Goal: Information Seeking & Learning: Learn about a topic

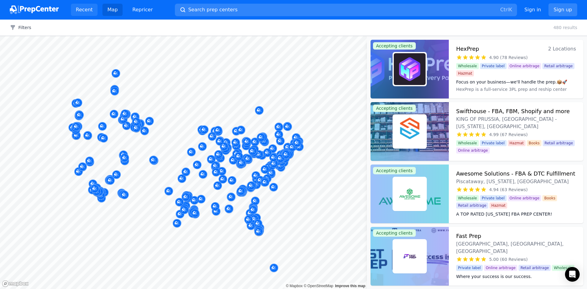
click at [80, 8] on link "Recent" at bounding box center [84, 10] width 27 height 12
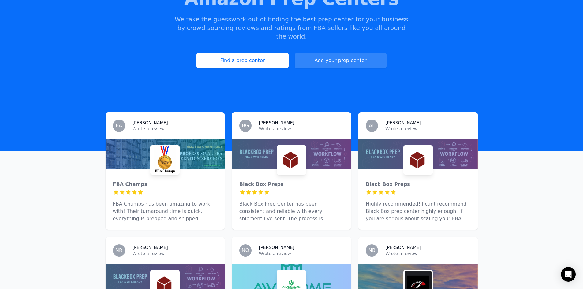
scroll to position [122, 0]
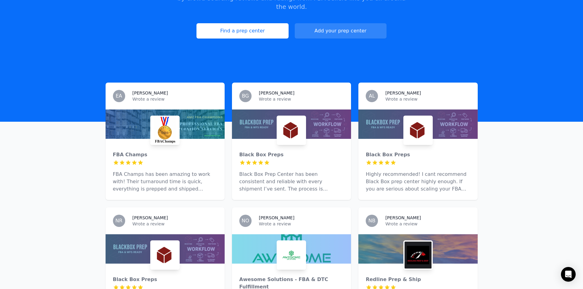
click at [145, 171] on p "FBA Champs has been amazing to work with! Their turnaround time is quick, every…" at bounding box center [165, 182] width 104 height 22
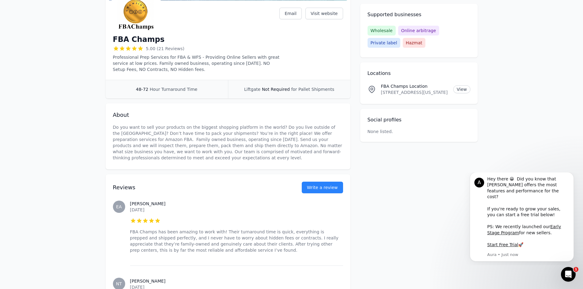
scroll to position [31, 0]
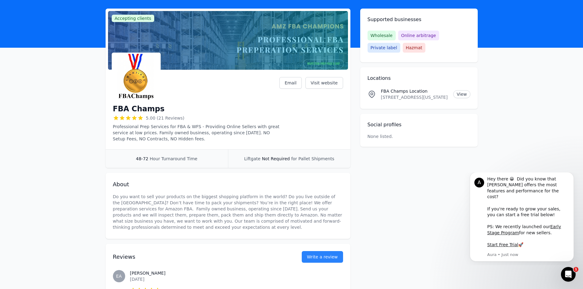
drag, startPoint x: 104, startPoint y: 110, endPoint x: 270, endPoint y: 138, distance: 167.8
click at [176, 123] on div "FBA Champs 5.00 (21 Reviews) Professional Prep Services for FBA & WFS - Providi…" at bounding box center [196, 122] width 167 height 39
drag, startPoint x: 120, startPoint y: 112, endPoint x: 275, endPoint y: 137, distance: 157.2
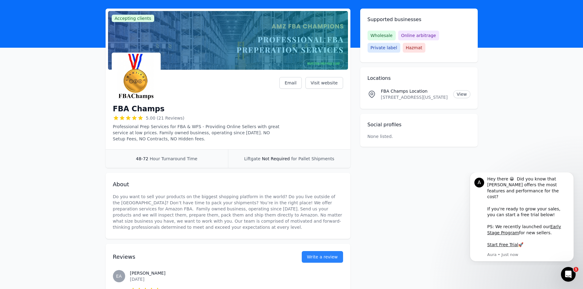
click at [275, 137] on p "Professional Prep Services for FBA & WFS - Providing Online Sellers with great …" at bounding box center [196, 133] width 167 height 18
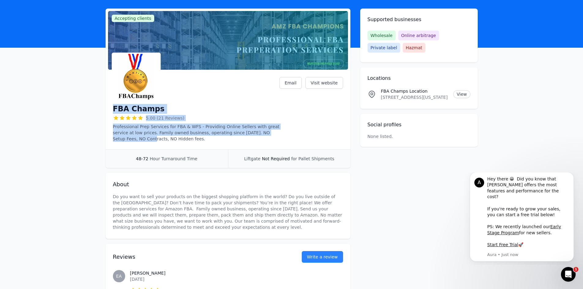
drag, startPoint x: 286, startPoint y: 135, endPoint x: 105, endPoint y: 111, distance: 182.4
click at [106, 111] on div "FBA Champs 5.00 (21 Reviews) Professional Prep Services for FBA & WFS - Providi…" at bounding box center [228, 110] width 245 height 77
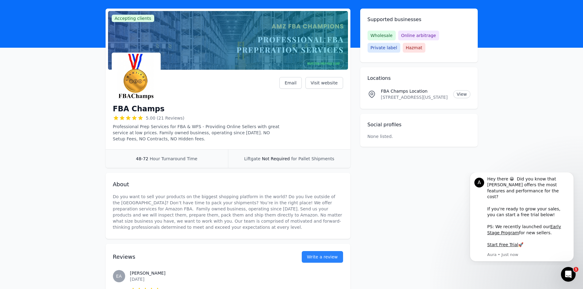
drag, startPoint x: 115, startPoint y: 105, endPoint x: 266, endPoint y: 140, distance: 155.6
click at [266, 140] on div "FBA Champs 5.00 (21 Reviews) Professional Prep Services for FBA & WFS - Providi…" at bounding box center [196, 122] width 167 height 39
click at [266, 140] on p "Professional Prep Services for FBA & WFS - Providing Online Sellers with great …" at bounding box center [196, 133] width 167 height 18
drag, startPoint x: 272, startPoint y: 139, endPoint x: 158, endPoint y: 122, distance: 116.0
click at [158, 121] on div "FBA Champs 5.00 (21 Reviews) Professional Prep Services for FBA & WFS - Providi…" at bounding box center [196, 122] width 167 height 39
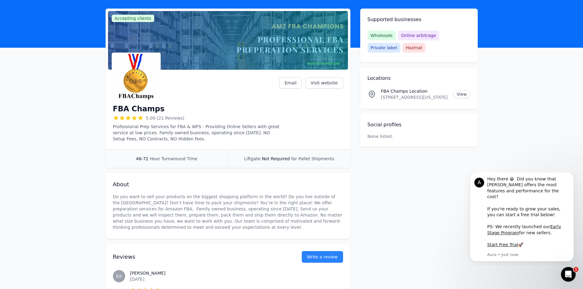
click at [158, 122] on div "FBA Champs 5.00 (21 Reviews) Professional Prep Services for FBA & WFS - Providi…" at bounding box center [196, 122] width 167 height 39
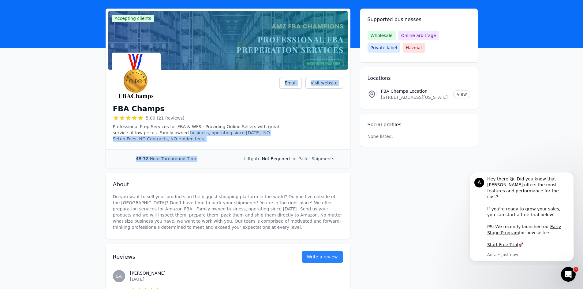
drag, startPoint x: 168, startPoint y: 132, endPoint x: 219, endPoint y: 135, distance: 51.2
click at [234, 150] on div "Accepting clients Claim business FBA Champs 5.00 (21 Reviews) Professional Prep…" at bounding box center [228, 88] width 245 height 159
click at [219, 135] on p "Professional Prep Services for FBA & WFS - Providing Online Sellers with great …" at bounding box center [196, 133] width 167 height 18
drag, startPoint x: 226, startPoint y: 142, endPoint x: 211, endPoint y: 133, distance: 17.3
click at [211, 133] on div "FBA Champs 5.00 (21 Reviews) Professional Prep Services for FBA & WFS - Providi…" at bounding box center [228, 110] width 245 height 77
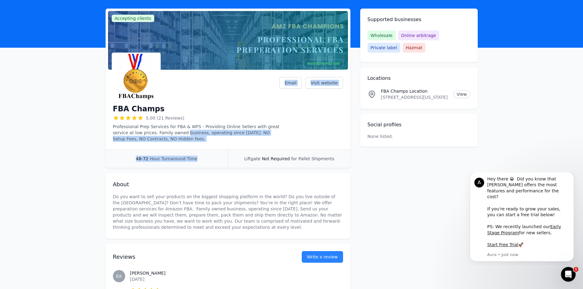
click at [211, 133] on p "Professional Prep Services for FBA & WFS - Providing Online Sellers with great …" at bounding box center [196, 133] width 167 height 18
drag, startPoint x: 224, startPoint y: 141, endPoint x: 95, endPoint y: 112, distance: 133.0
drag, startPoint x: 145, startPoint y: 120, endPoint x: 230, endPoint y: 137, distance: 87.1
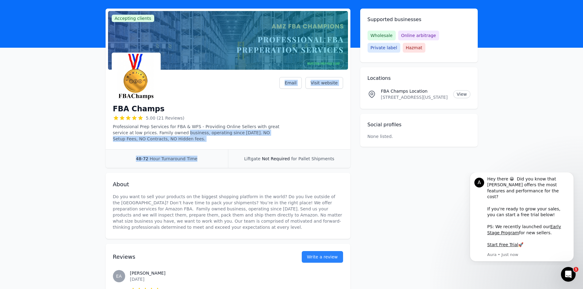
click at [230, 137] on div "FBA Champs 5.00 (21 Reviews) Professional Prep Services for FBA & WFS - Providi…" at bounding box center [228, 110] width 245 height 77
click at [230, 137] on p "Professional Prep Services for FBA & WFS - Providing Online Sellers with great …" at bounding box center [196, 133] width 167 height 18
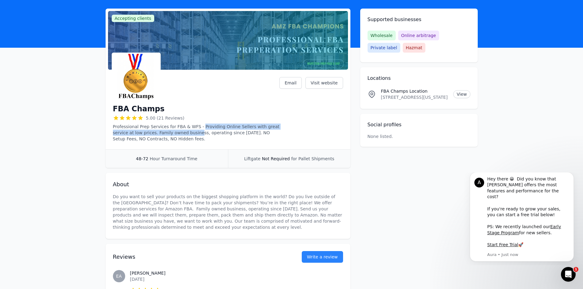
drag, startPoint x: 197, startPoint y: 122, endPoint x: 182, endPoint y: 135, distance: 19.9
click at [182, 135] on div "FBA Champs 5.00 (21 Reviews) Professional Prep Services for FBA & WFS - Providi…" at bounding box center [196, 122] width 167 height 39
click at [182, 135] on p "Professional Prep Services for FBA & WFS - Providing Online Sellers with great …" at bounding box center [196, 133] width 167 height 18
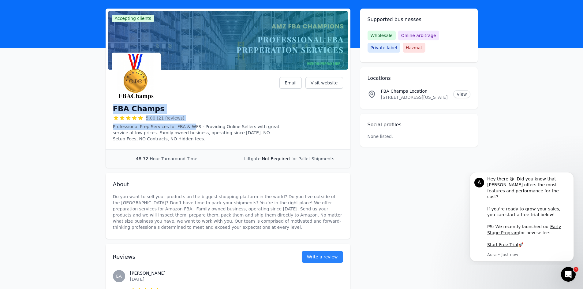
drag, startPoint x: 187, startPoint y: 123, endPoint x: 106, endPoint y: 108, distance: 82.0
click at [113, 113] on div "FBA Champs 5.00 (21 Reviews) Professional Prep Services for FBA & WFS - Providi…" at bounding box center [196, 122] width 167 height 39
click at [106, 108] on div "FBA Champs 5.00 (21 Reviews) Professional Prep Services for FBA & WFS - Providi…" at bounding box center [228, 110] width 245 height 77
drag, startPoint x: 113, startPoint y: 101, endPoint x: 207, endPoint y: 136, distance: 100.4
click at [207, 136] on div "FBA Champs 5.00 (21 Reviews) Professional Prep Services for FBA & WFS - Providi…" at bounding box center [196, 97] width 167 height 89
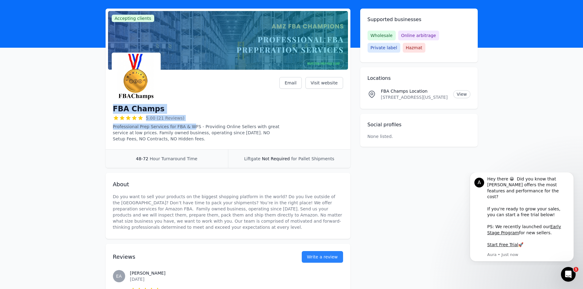
click at [207, 136] on p "Professional Prep Services for FBA & WFS - Providing Online Sellers with great …" at bounding box center [196, 133] width 167 height 18
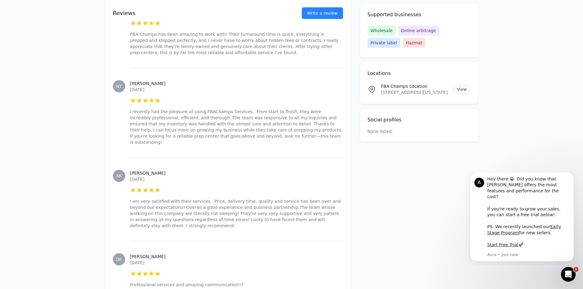
scroll to position [306, 0]
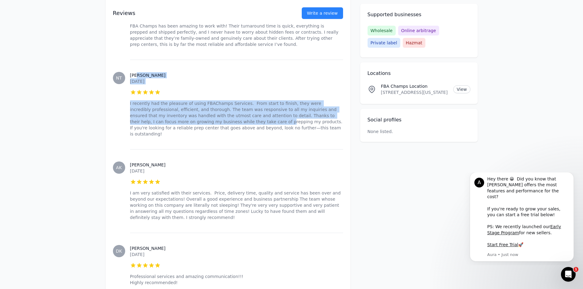
drag, startPoint x: 136, startPoint y: 76, endPoint x: 176, endPoint y: 123, distance: 61.2
click at [176, 123] on div "[PERSON_NAME] [DATE] 5 out of 5 stars I recently had the pleasure of using FBAC…" at bounding box center [236, 105] width 213 height 90
click at [176, 123] on p "I recently had the pleasure of using FBAChamps Services. From start to finish, …" at bounding box center [236, 118] width 213 height 37
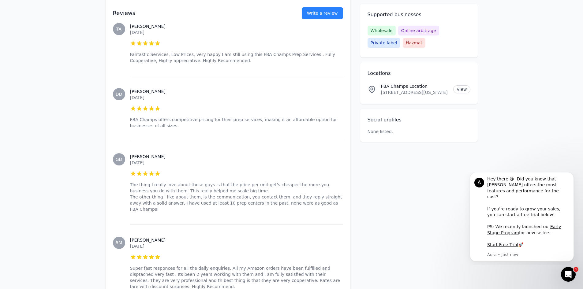
scroll to position [612, 0]
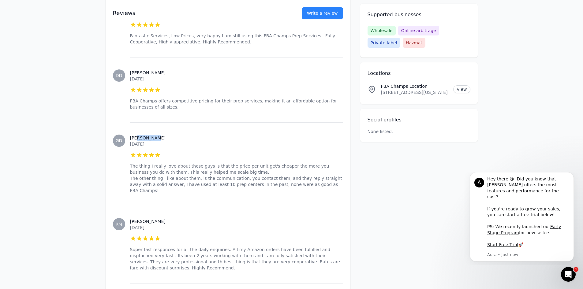
drag, startPoint x: 136, startPoint y: 125, endPoint x: 156, endPoint y: 125, distance: 19.9
click at [156, 135] on h3 "[PERSON_NAME]" at bounding box center [236, 138] width 213 height 6
drag, startPoint x: 153, startPoint y: 125, endPoint x: 135, endPoint y: 126, distance: 17.5
click at [135, 135] on h3 "[PERSON_NAME]" at bounding box center [236, 138] width 213 height 6
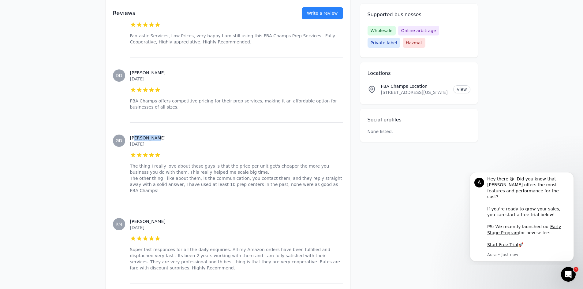
click at [135, 135] on h3 "[PERSON_NAME]" at bounding box center [236, 138] width 213 height 6
drag, startPoint x: 135, startPoint y: 126, endPoint x: 161, endPoint y: 123, distance: 25.3
click at [160, 135] on h3 "[PERSON_NAME]" at bounding box center [236, 138] width 213 height 6
click at [161, 135] on h3 "[PERSON_NAME]" at bounding box center [236, 138] width 213 height 6
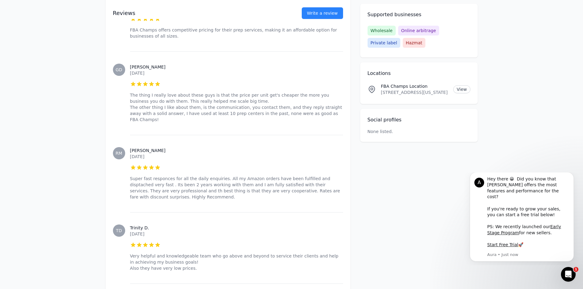
scroll to position [703, 0]
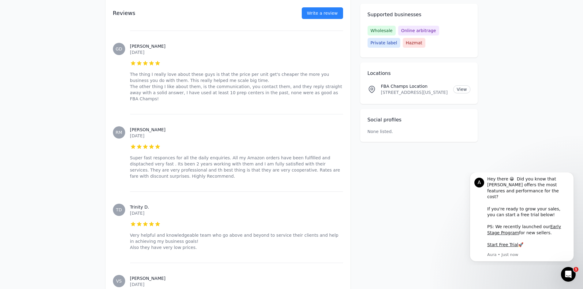
drag, startPoint x: 133, startPoint y: 109, endPoint x: 158, endPoint y: 116, distance: 26.0
click at [158, 116] on div "[PERSON_NAME] [DATE] 5 out of 5 stars Super fast responces for all the daily en…" at bounding box center [236, 152] width 213 height 77
click at [144, 133] on time "[DATE]" at bounding box center [137, 135] width 14 height 5
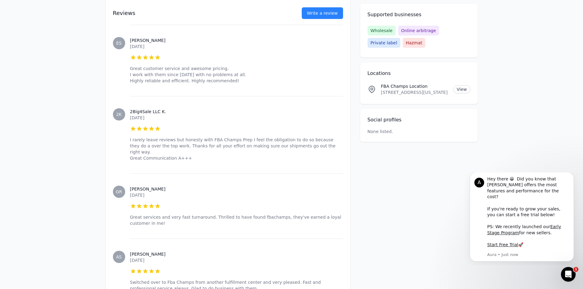
scroll to position [1070, 0]
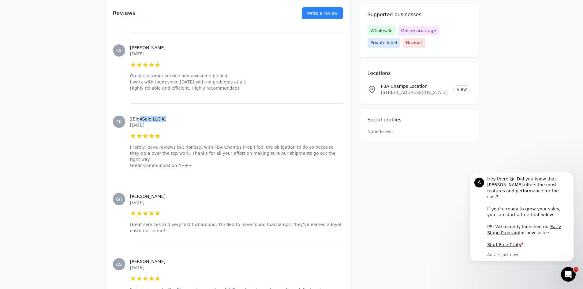
drag, startPoint x: 137, startPoint y: 89, endPoint x: 171, endPoint y: 89, distance: 34.3
click at [171, 116] on h3 "2Big4Sale LLC K." at bounding box center [236, 119] width 213 height 6
drag, startPoint x: 147, startPoint y: 115, endPoint x: 132, endPoint y: 117, distance: 15.3
click at [132, 144] on p "I rarely leave reviews but honesty with FBA Champs Prep I feel the obligation t…" at bounding box center [236, 156] width 213 height 24
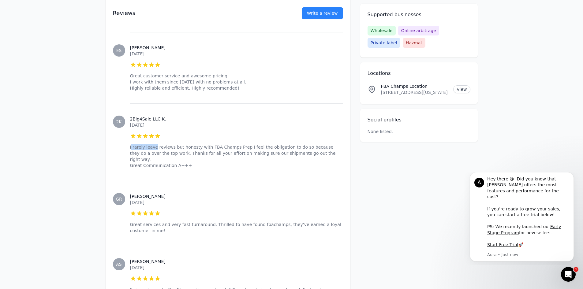
click at [132, 144] on p "I rarely leave reviews but honesty with FBA Champs Prep I feel the obligation t…" at bounding box center [236, 156] width 213 height 24
drag, startPoint x: 132, startPoint y: 117, endPoint x: 217, endPoint y: 118, distance: 85.3
click at [217, 144] on p "I rarely leave reviews but honesty with FBA Champs Prep I feel the obligation t…" at bounding box center [236, 156] width 213 height 24
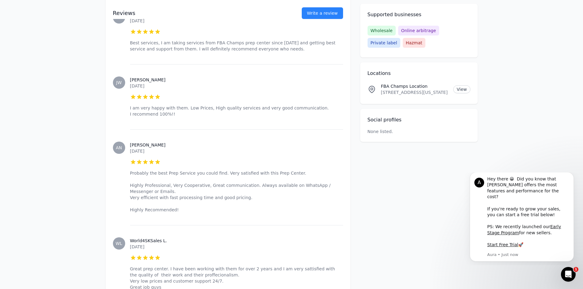
scroll to position [1522, 0]
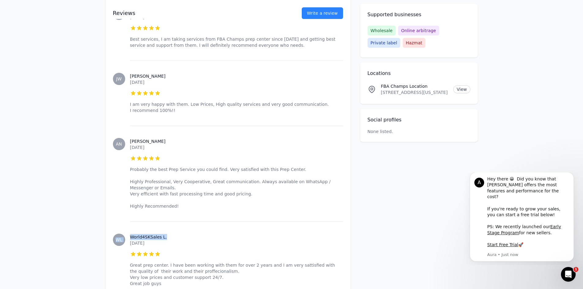
drag, startPoint x: 176, startPoint y: 194, endPoint x: 114, endPoint y: 190, distance: 62.2
click at [114, 221] on div "WL World4SKSales L. [DATE] 5 out of 5 stars Great prep center. I have been work…" at bounding box center [228, 259] width 230 height 77
click at [165, 240] on p "[DATE]" at bounding box center [236, 243] width 213 height 6
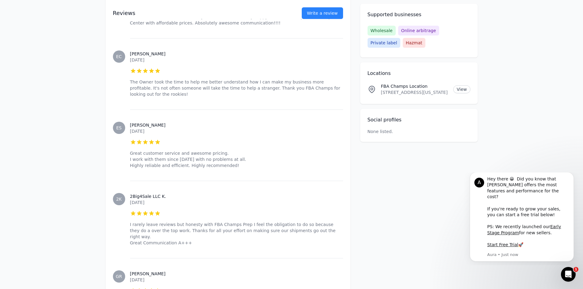
scroll to position [242, 0]
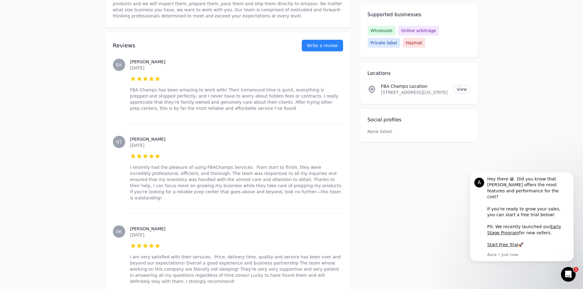
drag, startPoint x: 206, startPoint y: 218, endPoint x: 156, endPoint y: 63, distance: 162.7
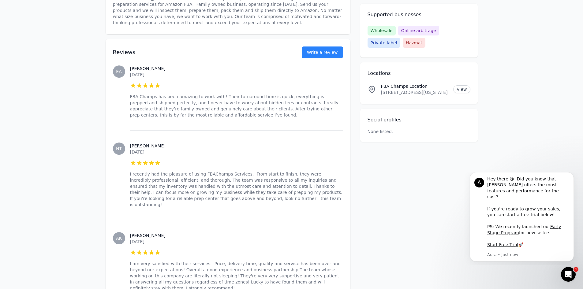
scroll to position [245, 0]
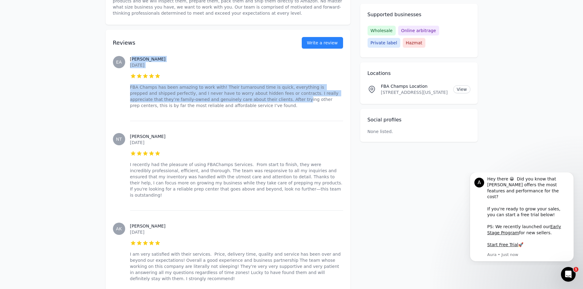
drag, startPoint x: 131, startPoint y: 60, endPoint x: 218, endPoint y: 101, distance: 95.9
click at [218, 101] on div "[PERSON_NAME] [DATE] 5 out of 5 stars FBA Champs has been amazing to work with!…" at bounding box center [236, 82] width 213 height 77
click at [218, 101] on p "FBA Champs has been amazing to work with! Their turnaround time is quick, every…" at bounding box center [236, 96] width 213 height 24
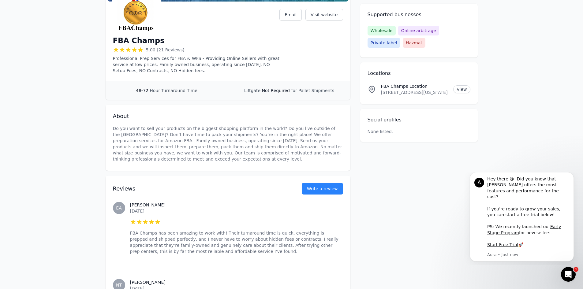
scroll to position [92, 0]
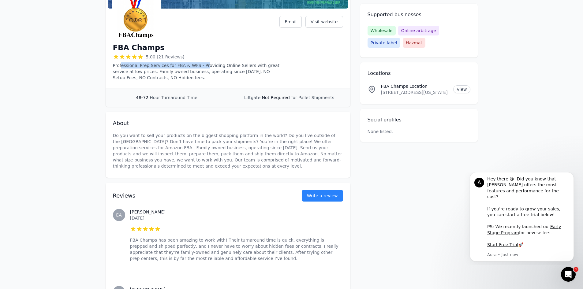
drag, startPoint x: 200, startPoint y: 65, endPoint x: 120, endPoint y: 63, distance: 80.5
click at [121, 63] on p "Professional Prep Services for FBA & WFS - Providing Online Sellers with great …" at bounding box center [196, 71] width 167 height 18
click at [120, 63] on p "Professional Prep Services for FBA & WFS - Providing Online Sellers with great …" at bounding box center [196, 71] width 167 height 18
drag, startPoint x: 132, startPoint y: 56, endPoint x: 232, endPoint y: 66, distance: 100.8
click at [232, 66] on div "FBA Champs 5.00 (21 Reviews) Professional Prep Services for FBA & WFS - Providi…" at bounding box center [196, 61] width 167 height 39
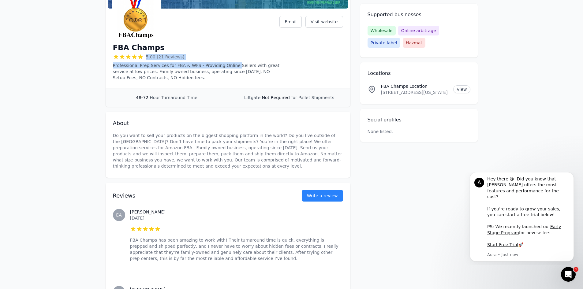
click at [232, 66] on p "Professional Prep Services for FBA & WFS - Providing Online Sellers with great …" at bounding box center [196, 71] width 167 height 18
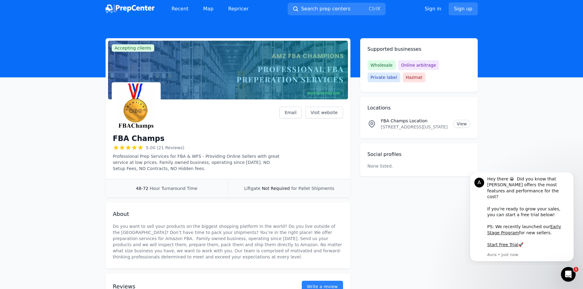
scroll to position [0, 0]
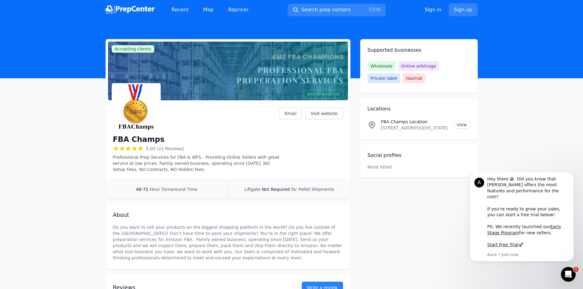
click at [133, 7] on img at bounding box center [130, 10] width 49 height 9
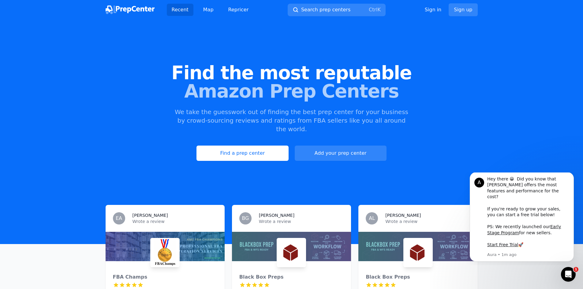
scroll to position [122, 0]
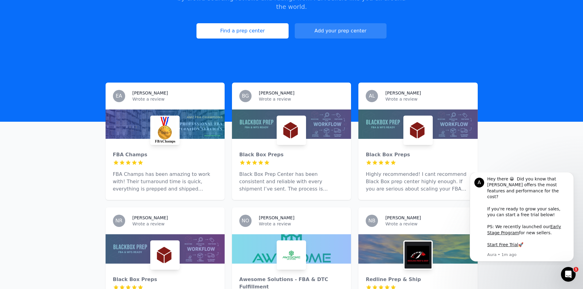
click at [258, 127] on div at bounding box center [291, 123] width 119 height 29
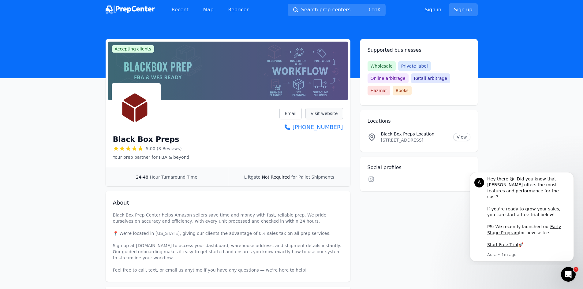
click at [335, 110] on link "Visit website" at bounding box center [324, 114] width 38 height 12
click at [427, 137] on p "[STREET_ADDRESS]" at bounding box center [415, 140] width 68 height 6
click at [458, 133] on link "View" at bounding box center [461, 137] width 17 height 8
drag, startPoint x: 120, startPoint y: 140, endPoint x: 169, endPoint y: 141, distance: 48.9
click at [169, 141] on div "Black Box Preps" at bounding box center [151, 140] width 76 height 10
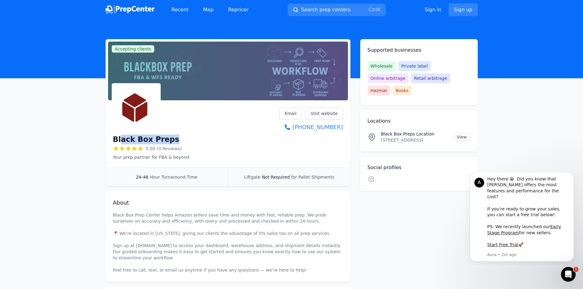
click at [169, 141] on div "Black Box Preps" at bounding box center [151, 140] width 76 height 10
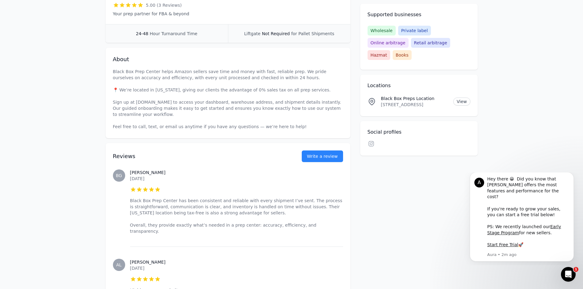
scroll to position [153, 0]
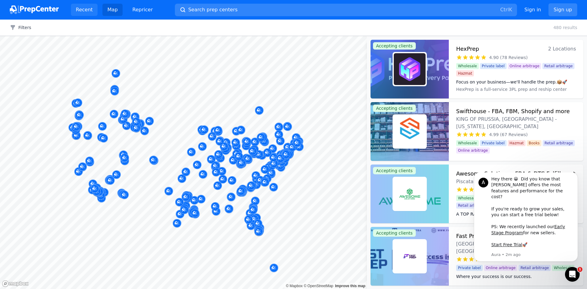
click at [74, 11] on link "Recent" at bounding box center [84, 10] width 27 height 12
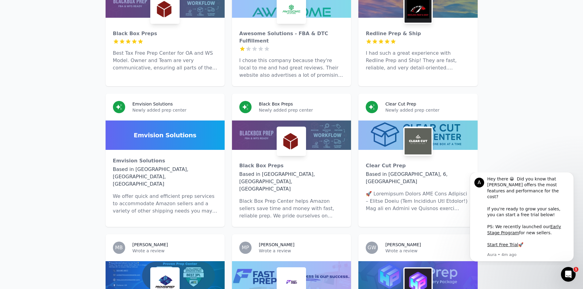
scroll to position [367, 0]
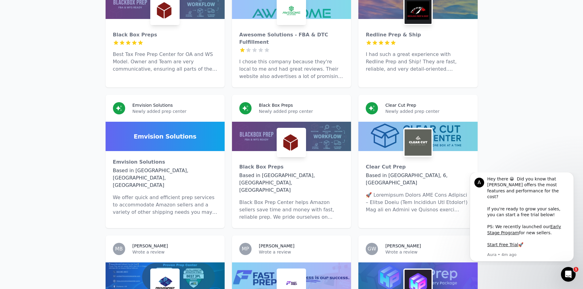
drag, startPoint x: 189, startPoint y: 125, endPoint x: 63, endPoint y: 109, distance: 127.1
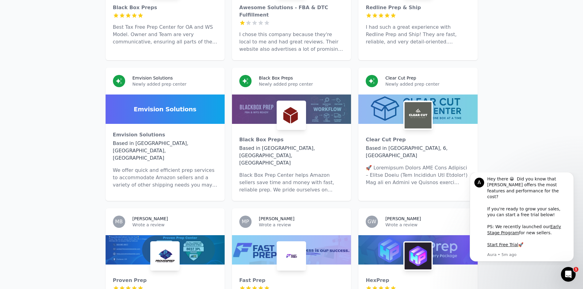
scroll to position [489, 0]
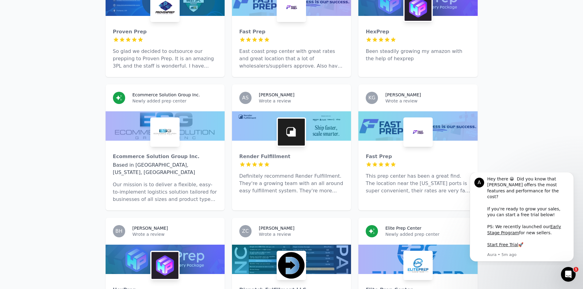
scroll to position [734, 0]
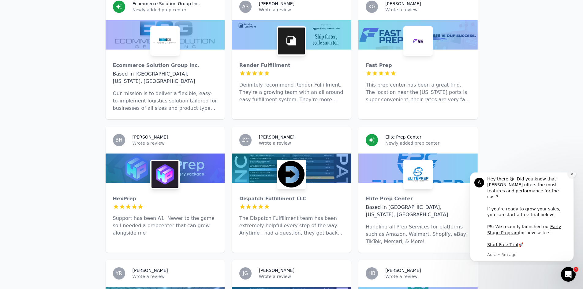
click at [571, 176] on icon "Dismiss notification" at bounding box center [571, 173] width 3 height 3
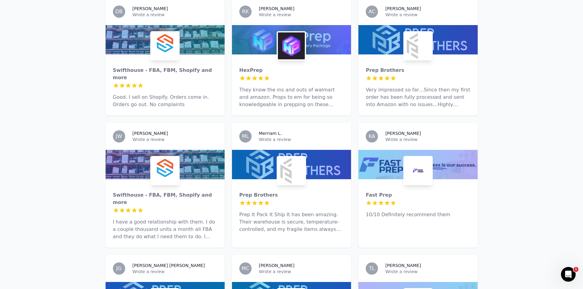
scroll to position [1681, 0]
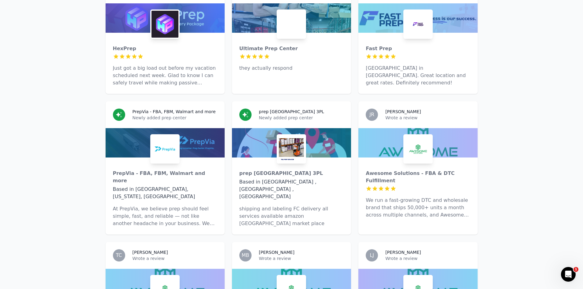
drag, startPoint x: 512, startPoint y: 235, endPoint x: 514, endPoint y: 69, distance: 165.2
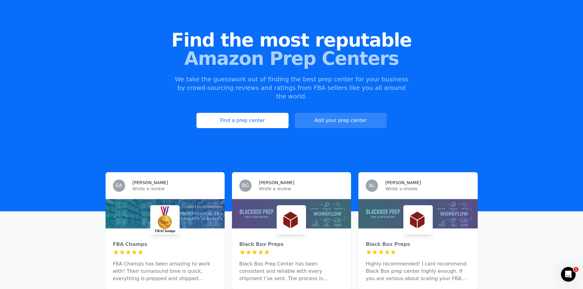
scroll to position [122, 0]
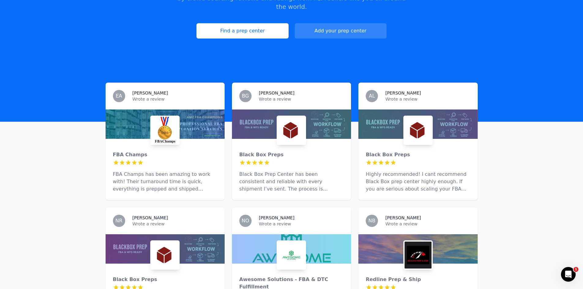
click at [208, 179] on p "FBA Champs has been amazing to work with! Their turnaround time is quick, every…" at bounding box center [165, 182] width 104 height 22
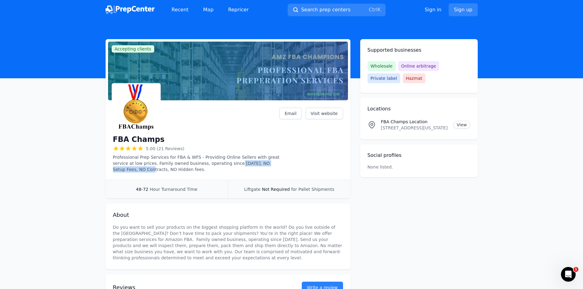
drag, startPoint x: 217, startPoint y: 164, endPoint x: 280, endPoint y: 161, distance: 63.4
click at [280, 161] on p "Professional Prep Services for FBA & WFS - Providing Online Sellers with great …" at bounding box center [196, 163] width 167 height 18
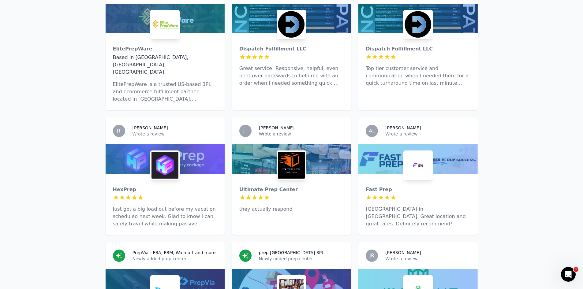
scroll to position [1529, 0]
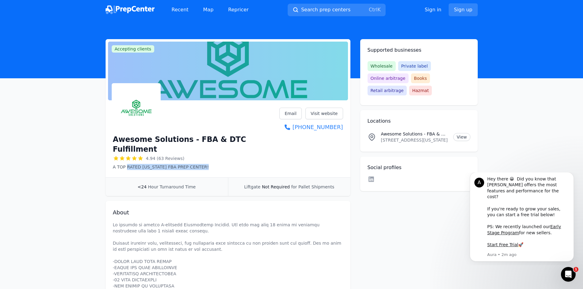
drag, startPoint x: 128, startPoint y: 157, endPoint x: 210, endPoint y: 161, distance: 83.0
click at [210, 161] on div "Awesome Solutions - FBA & DTC Fulfillment 4.94 (63 Reviews) A TOP RATED NEW JER…" at bounding box center [228, 140] width 245 height 75
drag, startPoint x: 210, startPoint y: 161, endPoint x: 136, endPoint y: 157, distance: 74.7
click at [136, 157] on div "Awesome Solutions - FBA & DTC Fulfillment 4.94 (63 Reviews) A TOP RATED NEW JER…" at bounding box center [228, 140] width 245 height 75
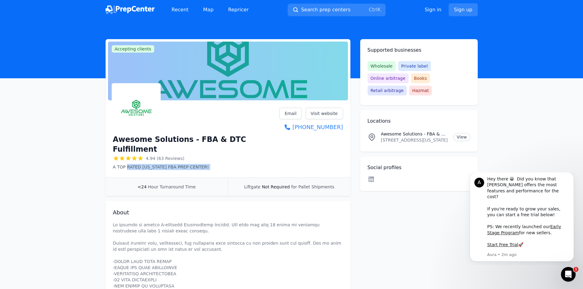
click at [136, 164] on p "A TOP RATED [US_STATE] FBA PREP CENTER!" at bounding box center [196, 167] width 167 height 6
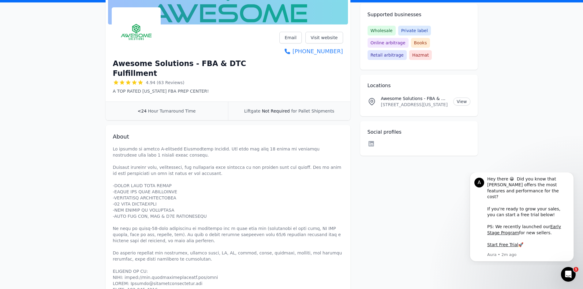
scroll to position [92, 0]
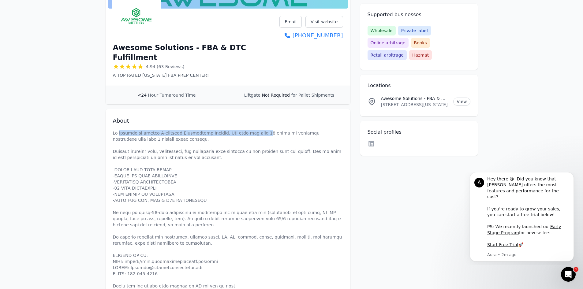
drag, startPoint x: 126, startPoint y: 123, endPoint x: 261, endPoint y: 125, distance: 134.9
click at [260, 130] on p at bounding box center [228, 209] width 230 height 159
click at [261, 130] on p at bounding box center [228, 209] width 230 height 159
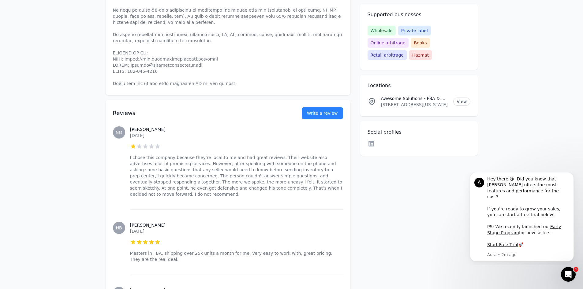
scroll to position [306, 0]
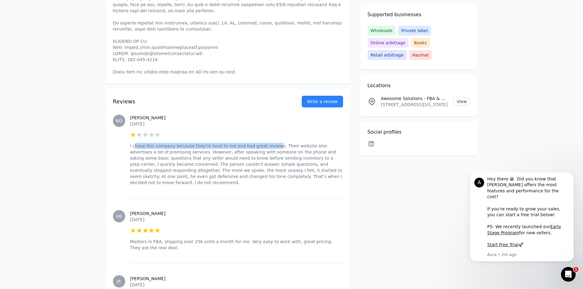
drag, startPoint x: 137, startPoint y: 138, endPoint x: 263, endPoint y: 138, distance: 126.0
click at [263, 143] on p "I chose this company because they're local to me and had great reviews. Their w…" at bounding box center [236, 164] width 213 height 43
click at [264, 143] on p "I chose this company because they're local to me and had great reviews. Their w…" at bounding box center [236, 164] width 213 height 43
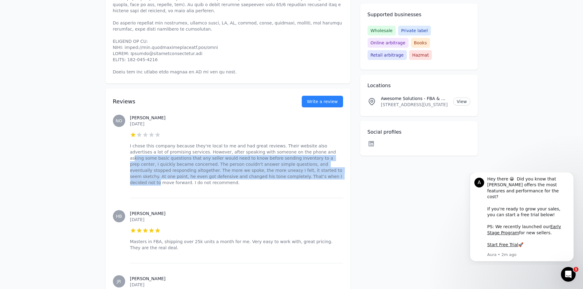
drag, startPoint x: 281, startPoint y: 143, endPoint x: 206, endPoint y: 168, distance: 79.0
click at [206, 168] on p "I chose this company because they're local to me and had great reviews. Their w…" at bounding box center [236, 164] width 213 height 43
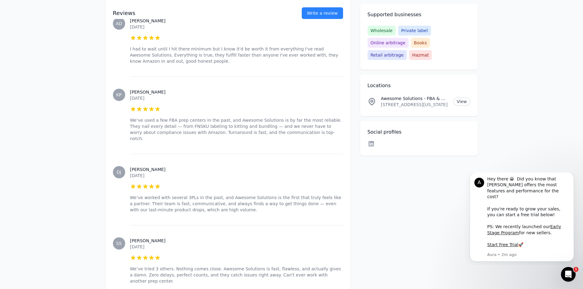
scroll to position [0, 0]
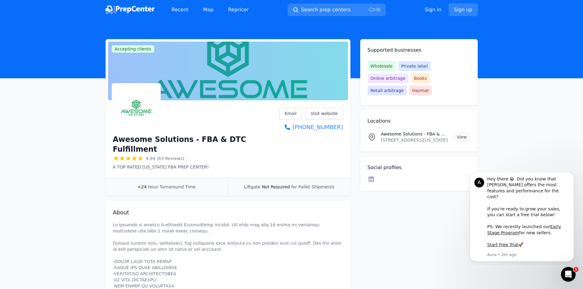
drag, startPoint x: 239, startPoint y: 220, endPoint x: 210, endPoint y: 77, distance: 145.9
click at [315, 113] on link "Visit website" at bounding box center [324, 114] width 38 height 12
drag, startPoint x: 195, startPoint y: 135, endPoint x: 239, endPoint y: 147, distance: 46.0
click at [239, 147] on div "Awesome Solutions - FBA & DTC Fulfillment 4.94 (63 Reviews) A TOP RATED NEW JER…" at bounding box center [196, 151] width 167 height 37
click at [239, 155] on div "4.94 (63 Reviews)" at bounding box center [196, 158] width 167 height 6
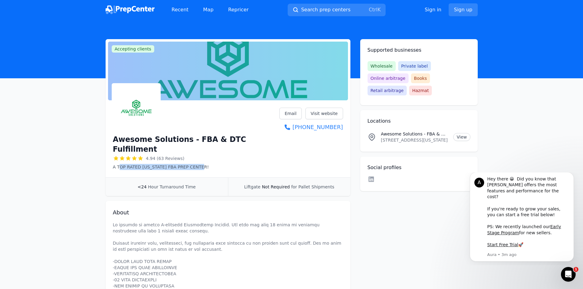
drag, startPoint x: 197, startPoint y: 160, endPoint x: 120, endPoint y: 161, distance: 77.1
click at [120, 161] on div "Awesome Solutions - FBA & DTC Fulfillment 4.94 (63 Reviews) A TOP RATED NEW JER…" at bounding box center [228, 140] width 245 height 75
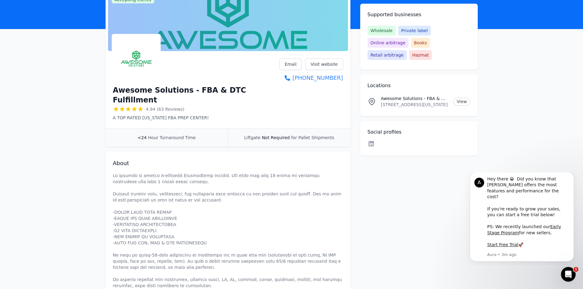
scroll to position [31, 0]
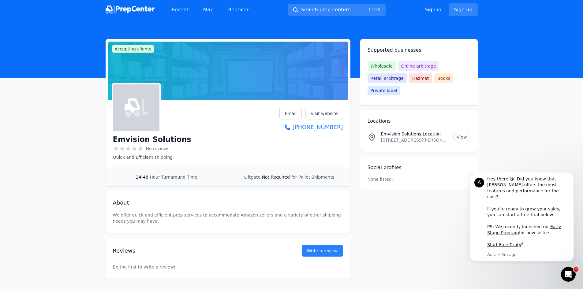
click at [532, 135] on main "Accepting clients Claim business Emvision Solutions No reviews Quick and Effici…" at bounding box center [291, 158] width 583 height 239
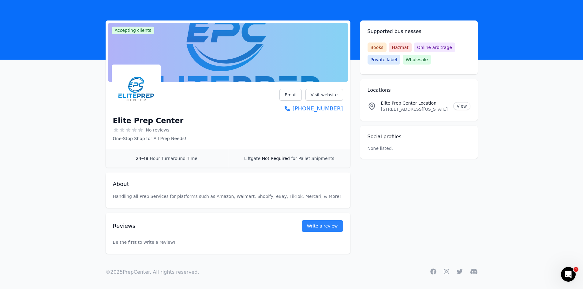
scroll to position [20, 0]
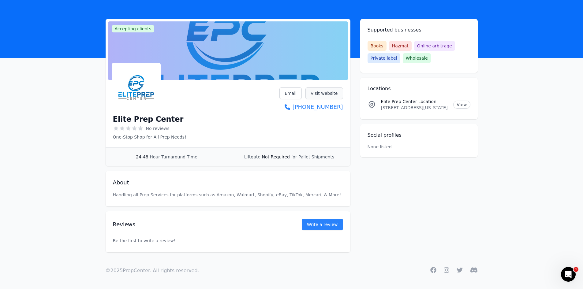
click at [328, 91] on link "Visit website" at bounding box center [324, 93] width 38 height 12
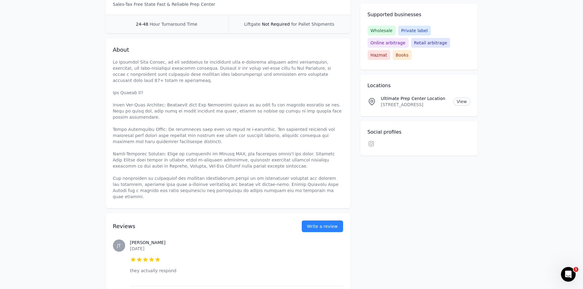
scroll to position [31, 0]
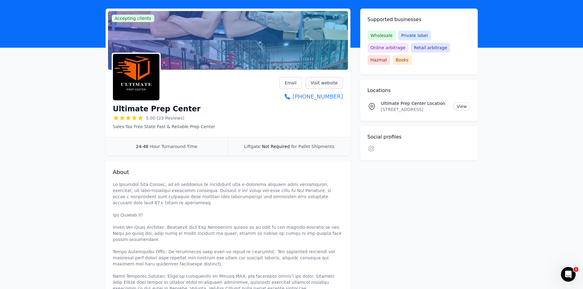
click at [324, 82] on link "Visit website" at bounding box center [324, 83] width 38 height 12
